Goal: Contribute content

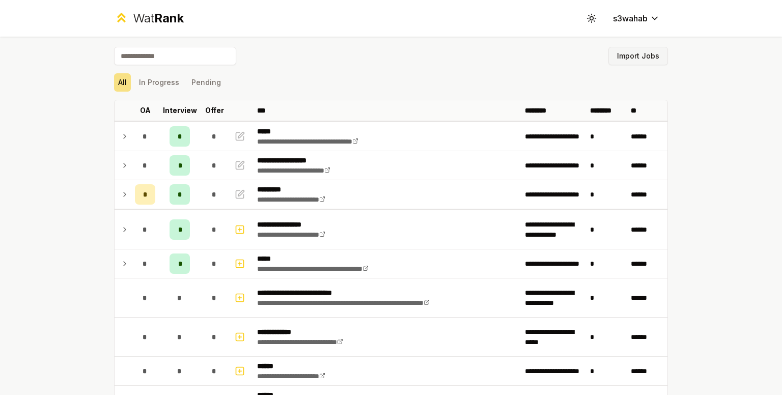
click at [649, 54] on button "Import Jobs" at bounding box center [638, 56] width 60 height 18
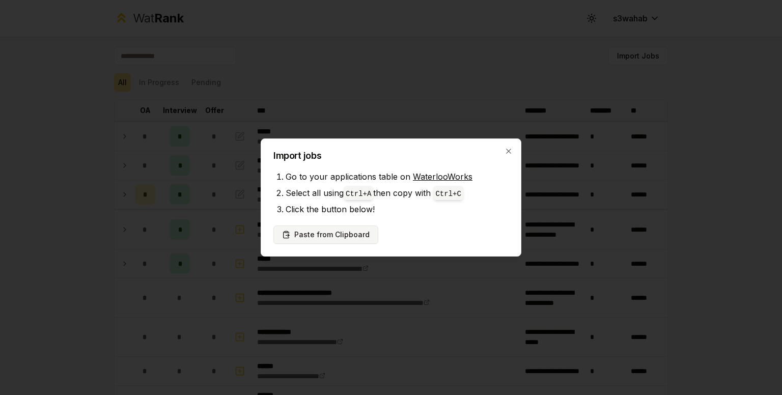
click at [352, 235] on button "Paste from Clipboard" at bounding box center [325, 234] width 105 height 18
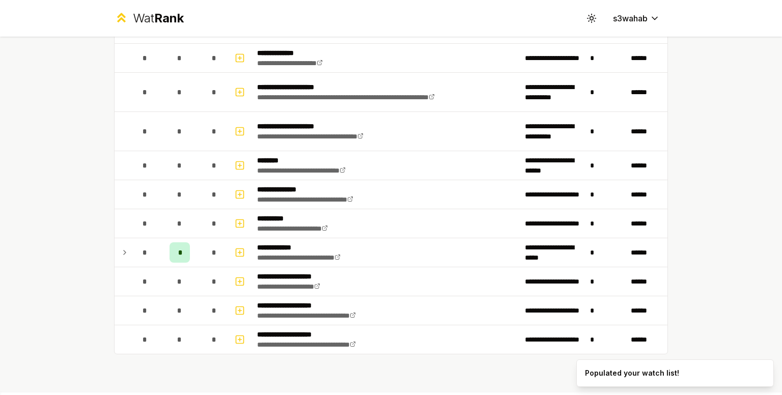
scroll to position [3008, 0]
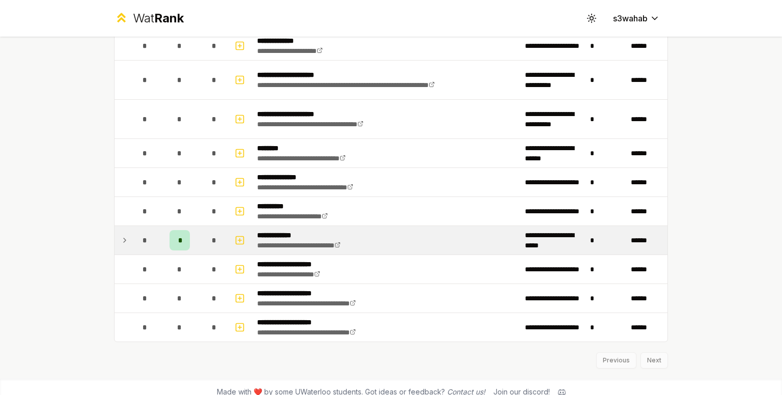
click at [121, 235] on icon at bounding box center [125, 240] width 8 height 12
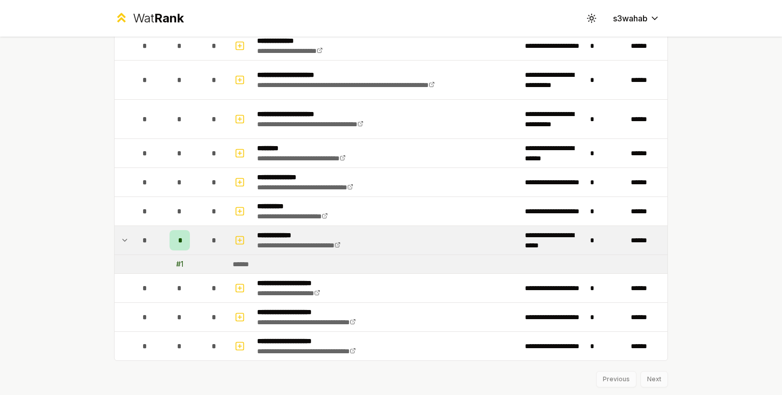
click at [121, 235] on icon at bounding box center [125, 240] width 8 height 12
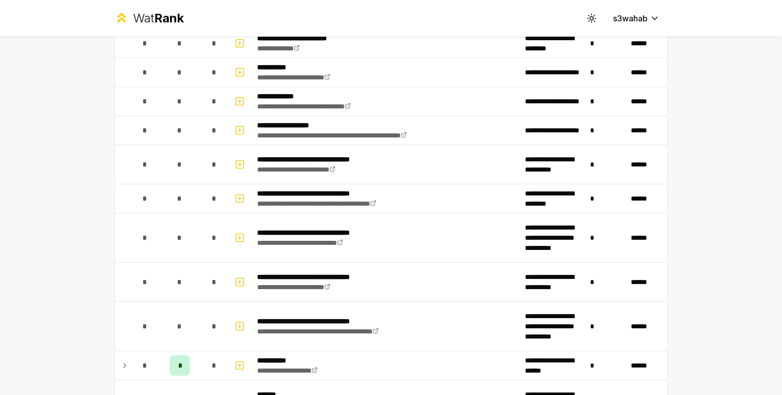
scroll to position [961, 0]
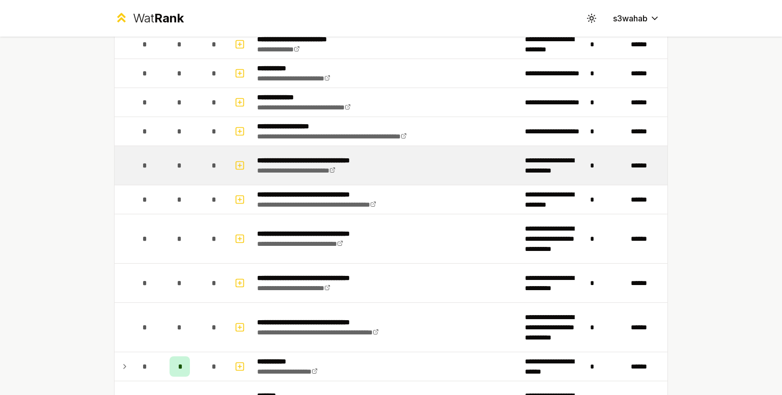
click at [164, 173] on td "*" at bounding box center [179, 165] width 41 height 39
click at [237, 159] on icon "button" at bounding box center [240, 165] width 10 height 12
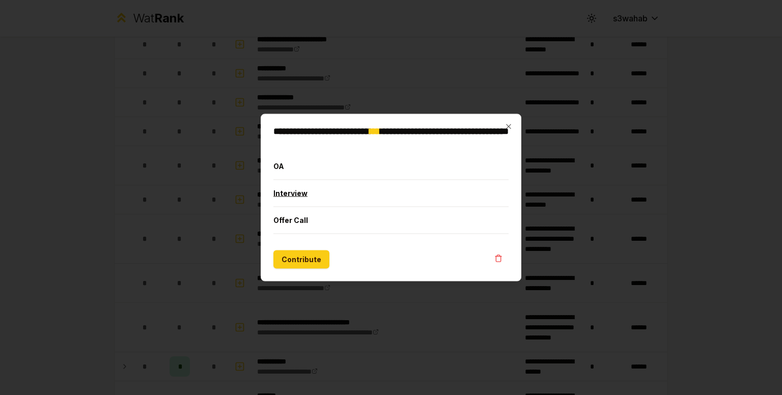
click at [335, 195] on button "Interview" at bounding box center [390, 193] width 235 height 26
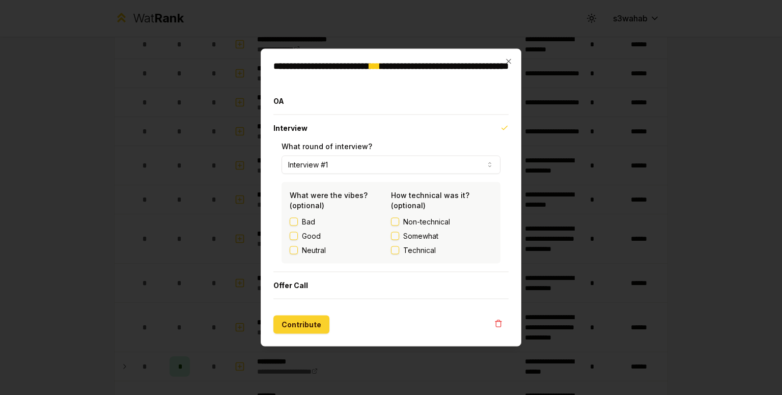
click at [305, 326] on button "Contribute" at bounding box center [301, 325] width 56 height 18
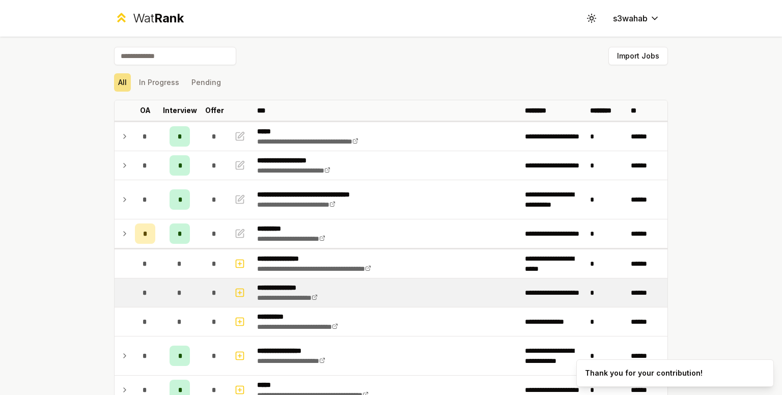
scroll to position [15, 0]
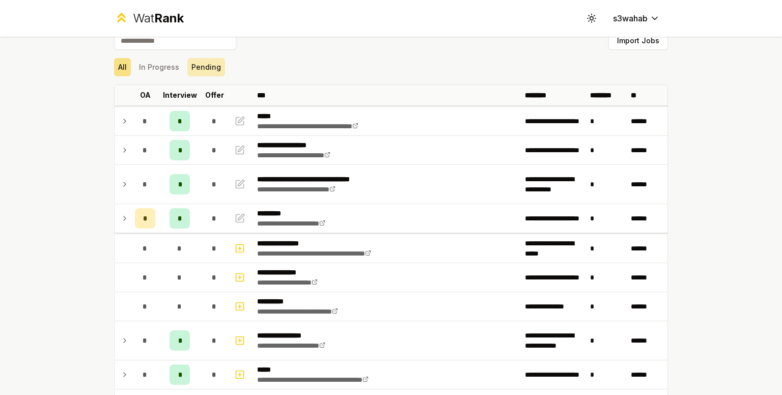
click at [195, 73] on button "Pending" at bounding box center [206, 67] width 38 height 18
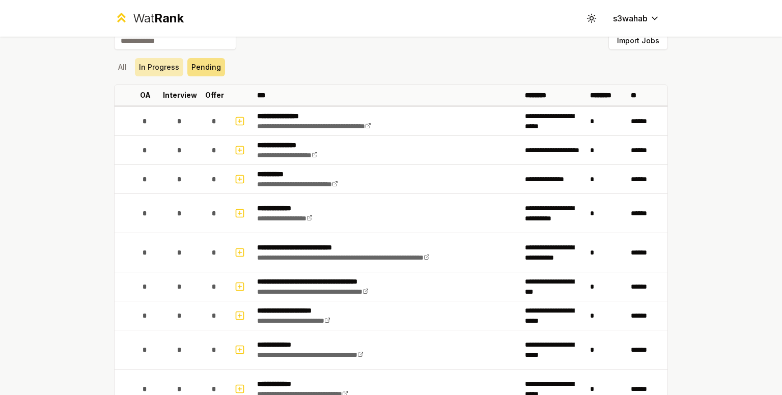
click at [167, 73] on button "In Progress" at bounding box center [159, 67] width 48 height 18
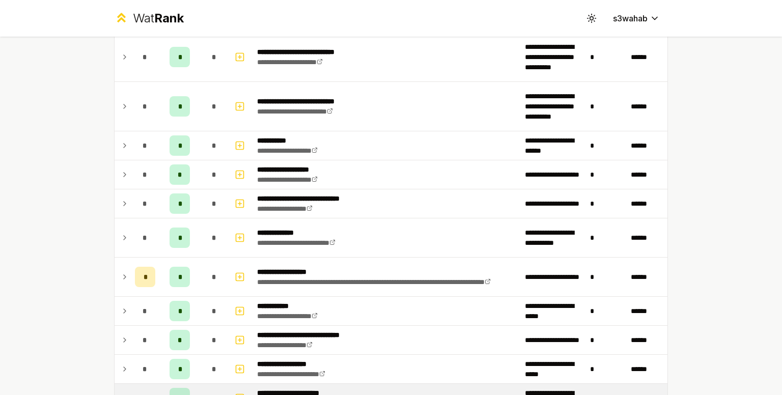
scroll to position [0, 0]
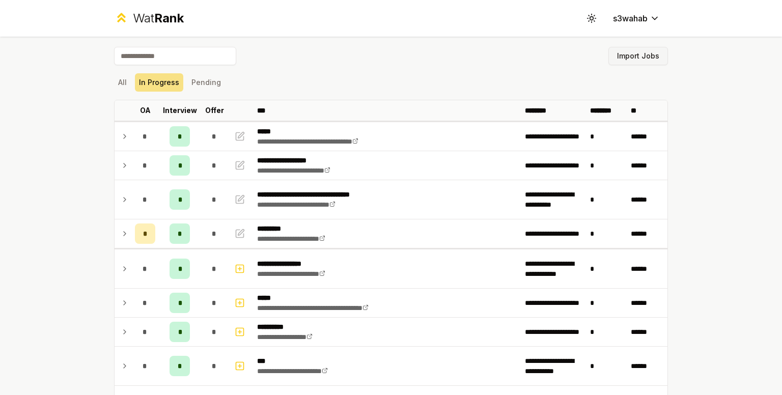
click at [636, 58] on button "Import Jobs" at bounding box center [638, 56] width 60 height 18
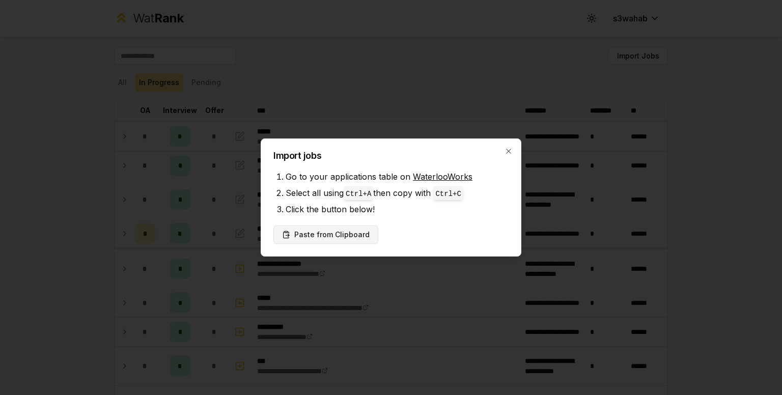
click at [313, 237] on button "Paste from Clipboard" at bounding box center [325, 234] width 105 height 18
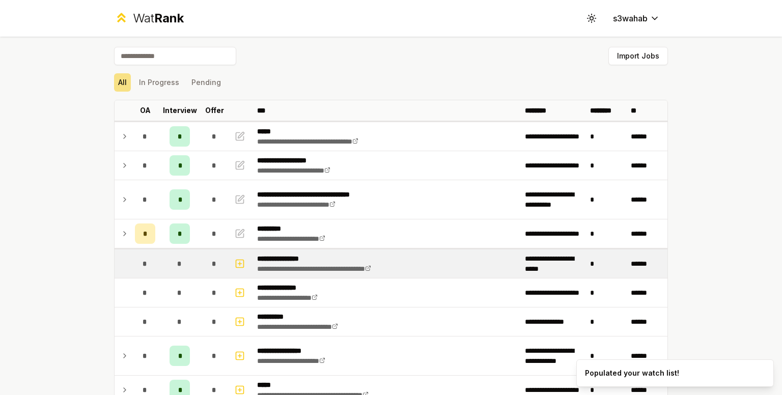
scroll to position [4, 0]
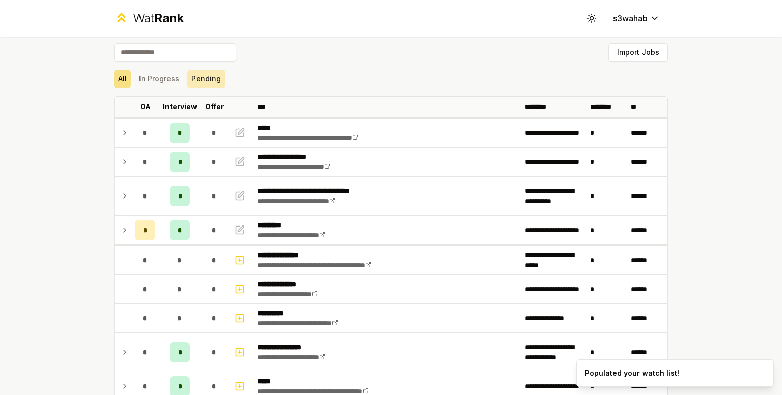
click at [189, 81] on button "Pending" at bounding box center [206, 79] width 38 height 18
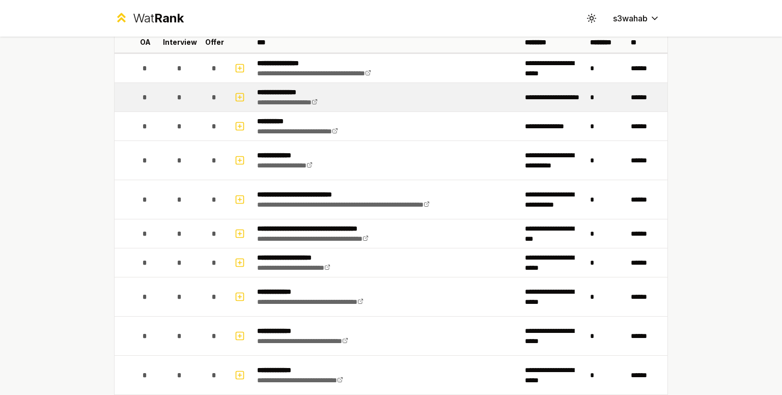
scroll to position [0, 0]
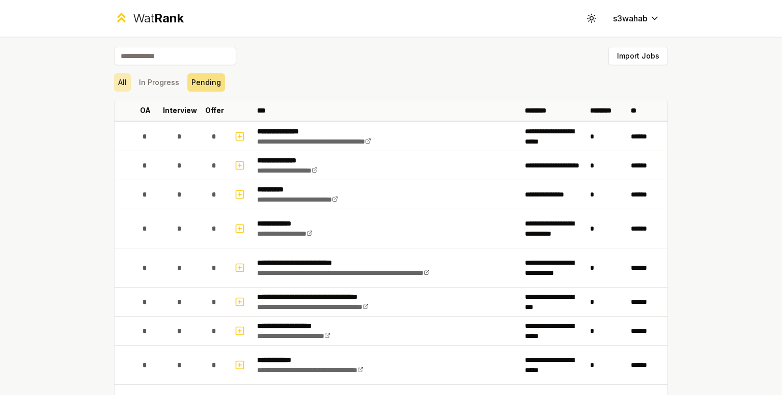
click at [126, 85] on button "All" at bounding box center [122, 82] width 17 height 18
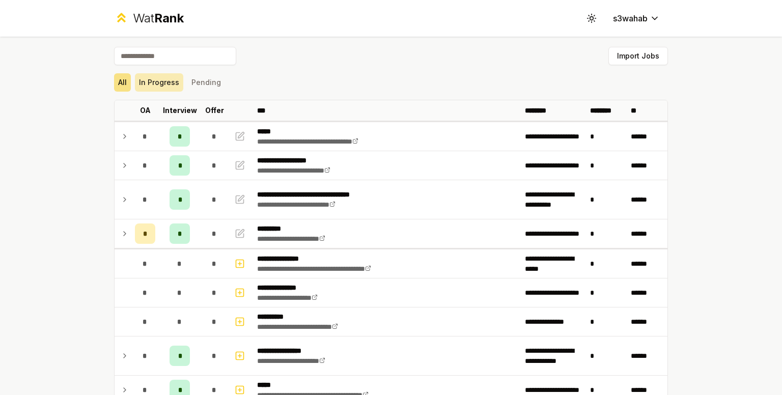
click at [169, 75] on button "In Progress" at bounding box center [159, 82] width 48 height 18
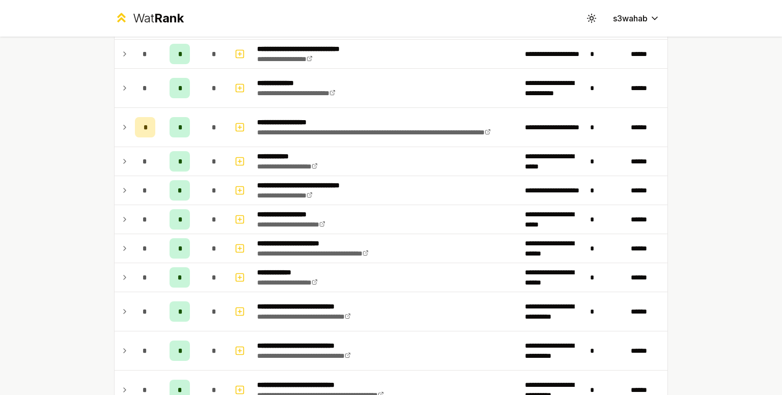
scroll to position [693, 0]
